Goal: Task Accomplishment & Management: Manage account settings

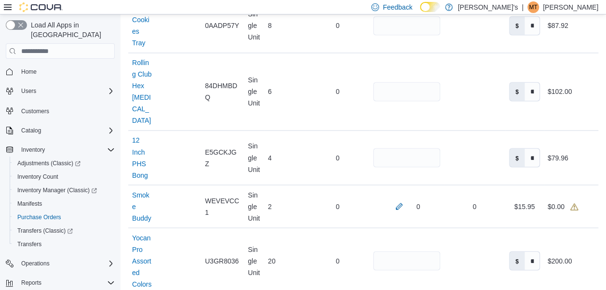
scroll to position [752, 0]
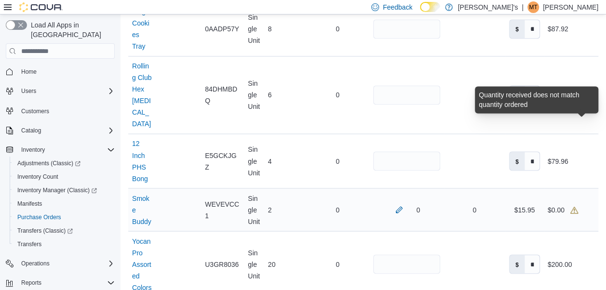
click at [578, 206] on icon at bounding box center [574, 210] width 8 height 8
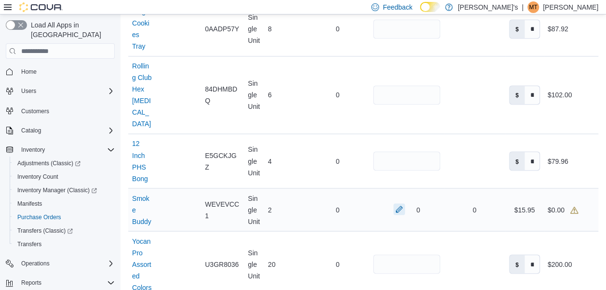
click at [403, 203] on button "button" at bounding box center [399, 209] width 12 height 12
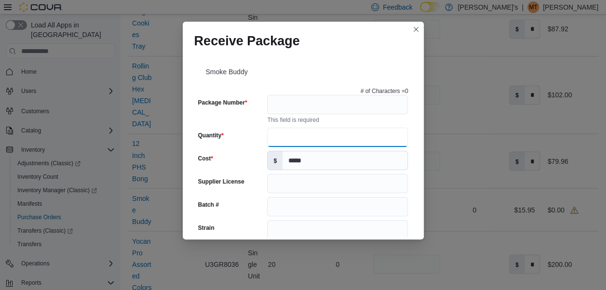
click at [301, 137] on input "Quantity" at bounding box center [337, 137] width 141 height 19
type input "*"
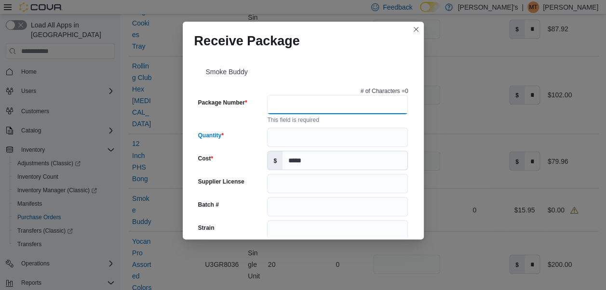
click at [358, 100] on input "Package Number" at bounding box center [337, 104] width 141 height 19
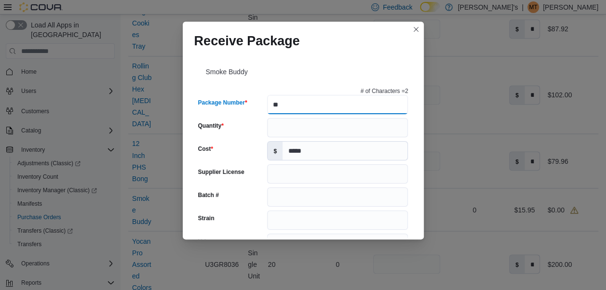
type input "**"
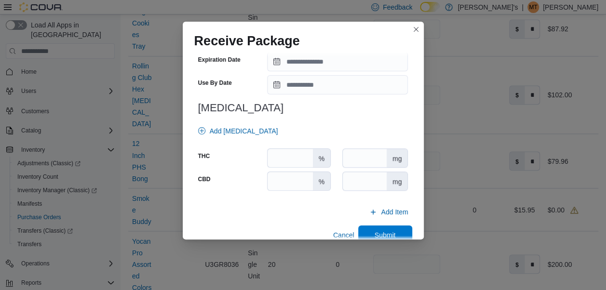
scroll to position [383, 0]
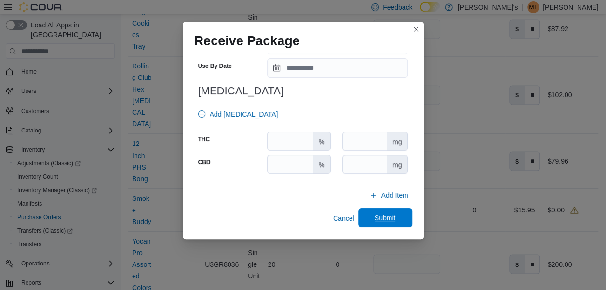
click at [384, 211] on span "Submit" at bounding box center [385, 217] width 42 height 19
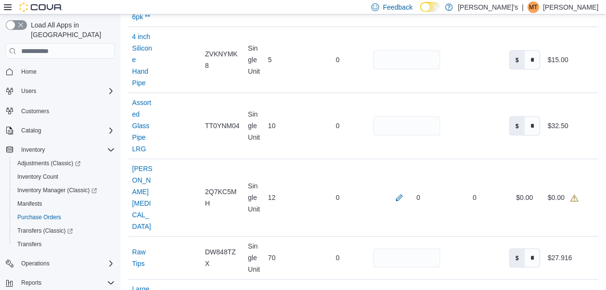
scroll to position [424, 0]
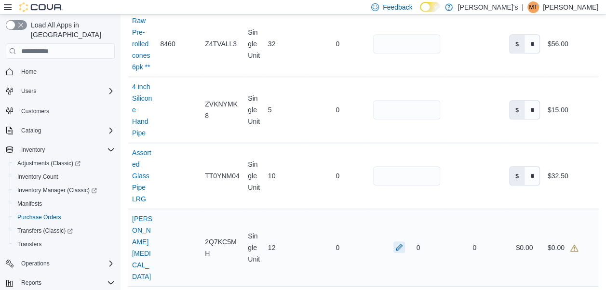
click at [401, 241] on button "button" at bounding box center [399, 247] width 12 height 12
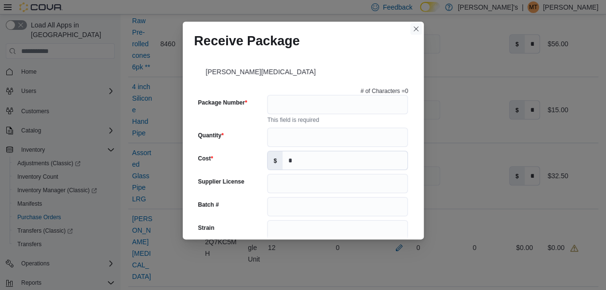
click at [415, 29] on button "Closes this modal window" at bounding box center [416, 29] width 12 height 12
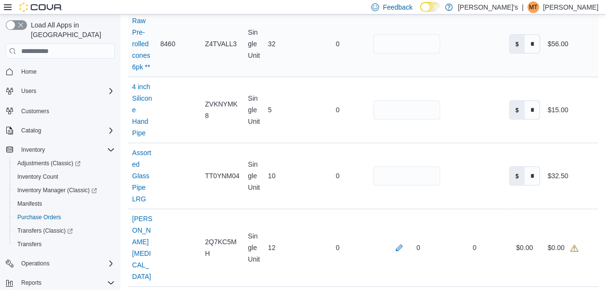
click at [462, 50] on td "Received Packages" at bounding box center [474, 44] width 61 height 66
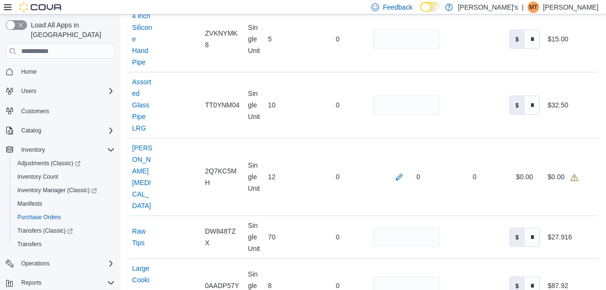
scroll to position [502, 0]
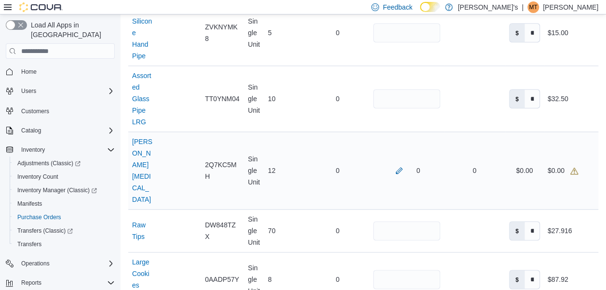
click at [399, 161] on div "0" at bounding box center [406, 170] width 74 height 19
click at [401, 164] on button "button" at bounding box center [399, 170] width 12 height 12
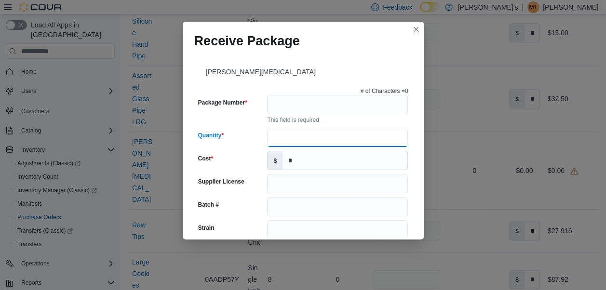
click at [302, 141] on input "Quantity" at bounding box center [337, 137] width 141 height 19
type input "**"
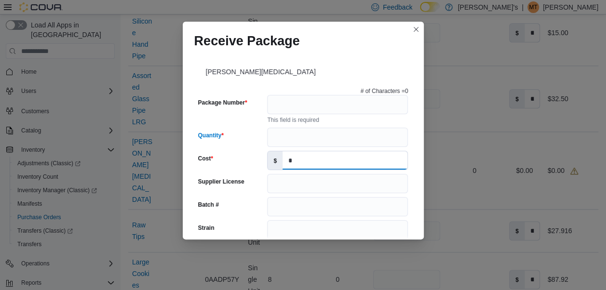
click at [294, 161] on input "*" at bounding box center [344, 160] width 125 height 18
type input "*"
type input "**"
click at [353, 80] on div "[PERSON_NAME][MEDICAL_DATA]" at bounding box center [303, 69] width 218 height 27
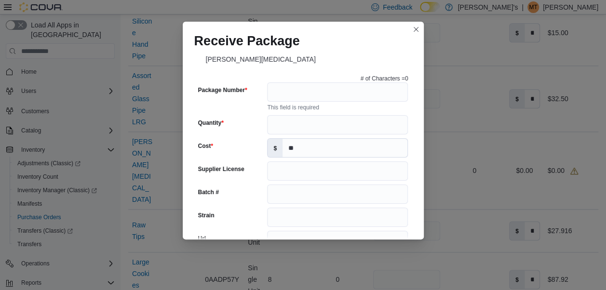
scroll to position [0, 0]
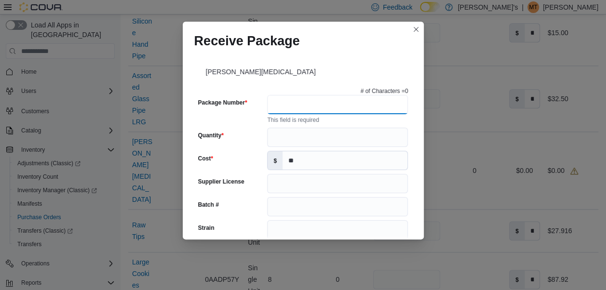
click at [283, 104] on input "Package Number" at bounding box center [337, 104] width 141 height 19
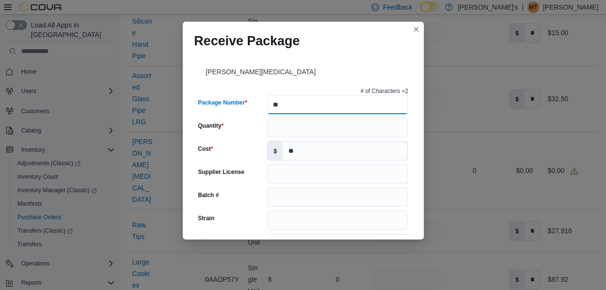
type input "**"
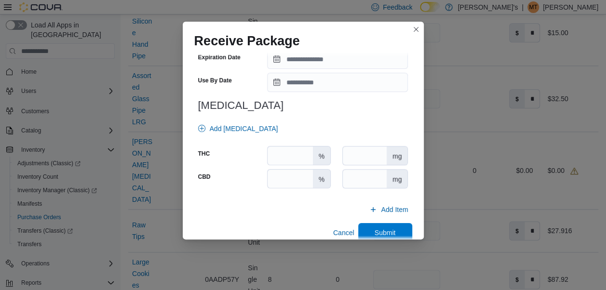
scroll to position [383, 0]
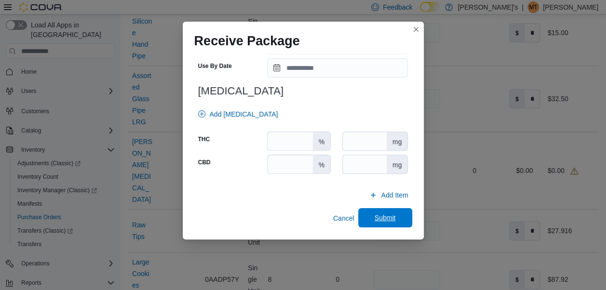
click at [394, 213] on span "Submit" at bounding box center [385, 217] width 42 height 19
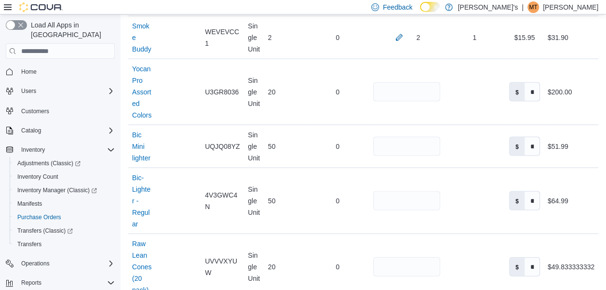
scroll to position [972, 0]
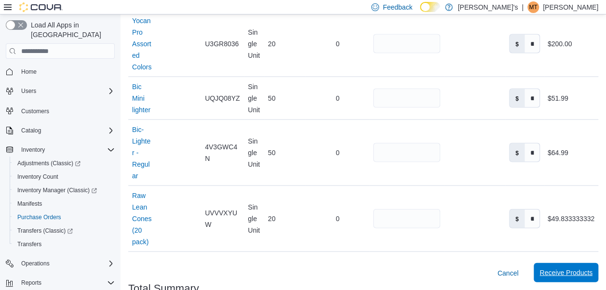
click at [581, 268] on span "Receive Products" at bounding box center [565, 273] width 53 height 10
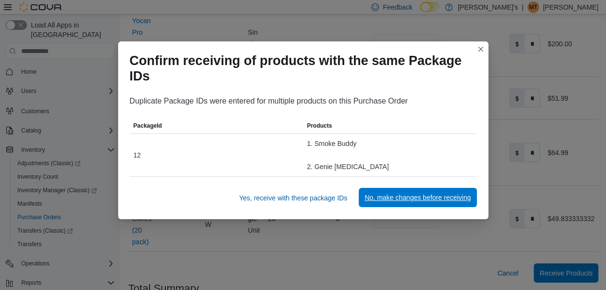
click at [391, 196] on span "No, make changes before receiving" at bounding box center [417, 198] width 106 height 10
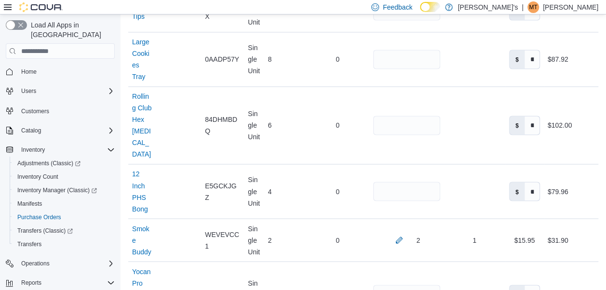
scroll to position [702, 0]
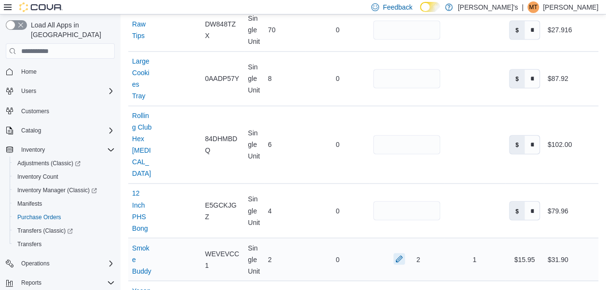
click at [401, 253] on button "button" at bounding box center [399, 259] width 12 height 12
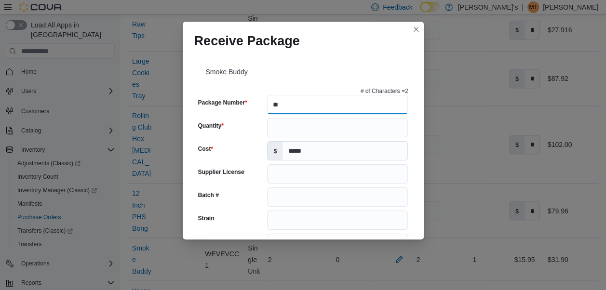
click at [346, 108] on input "**" at bounding box center [337, 104] width 141 height 19
type input "****"
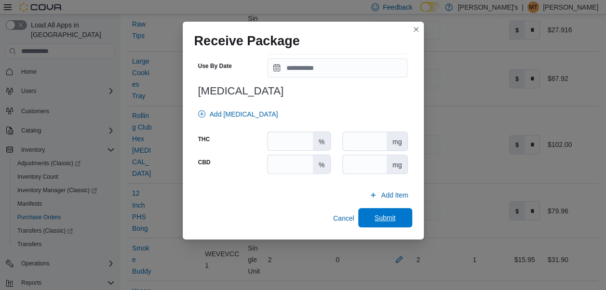
click at [395, 218] on span "Submit" at bounding box center [385, 217] width 42 height 19
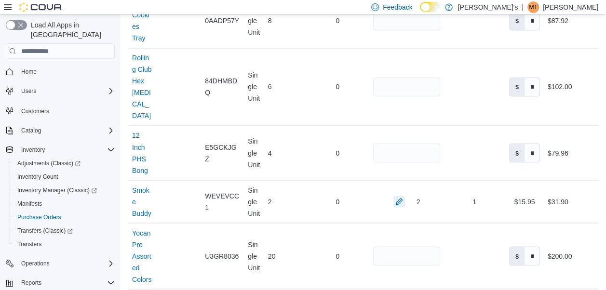
scroll to position [1004, 0]
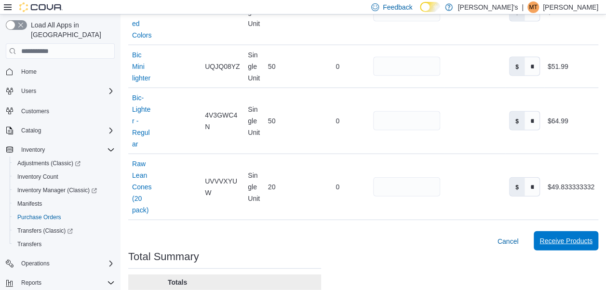
click at [583, 236] on span "Receive Products" at bounding box center [565, 241] width 53 height 10
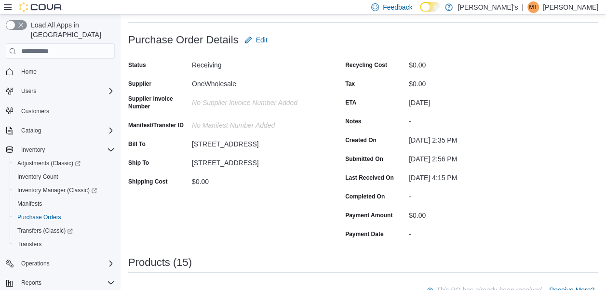
scroll to position [22, 0]
